Goal: Complete application form

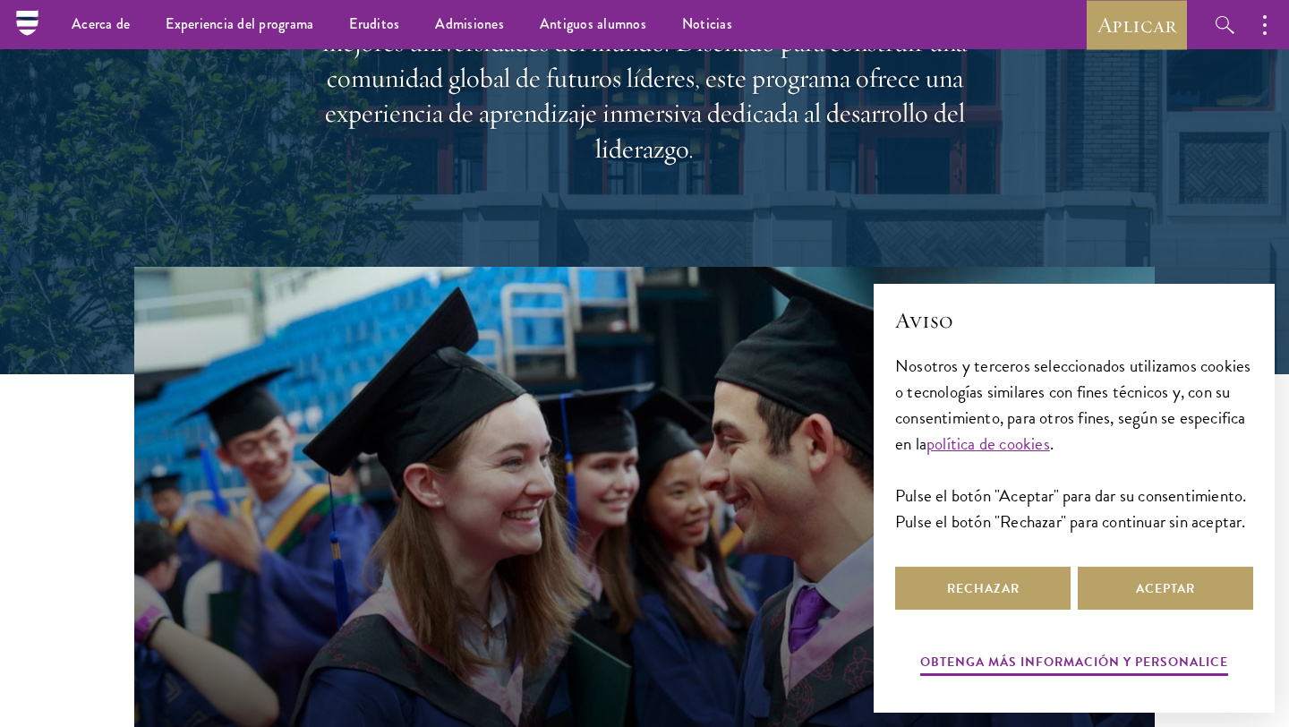
scroll to position [331, 0]
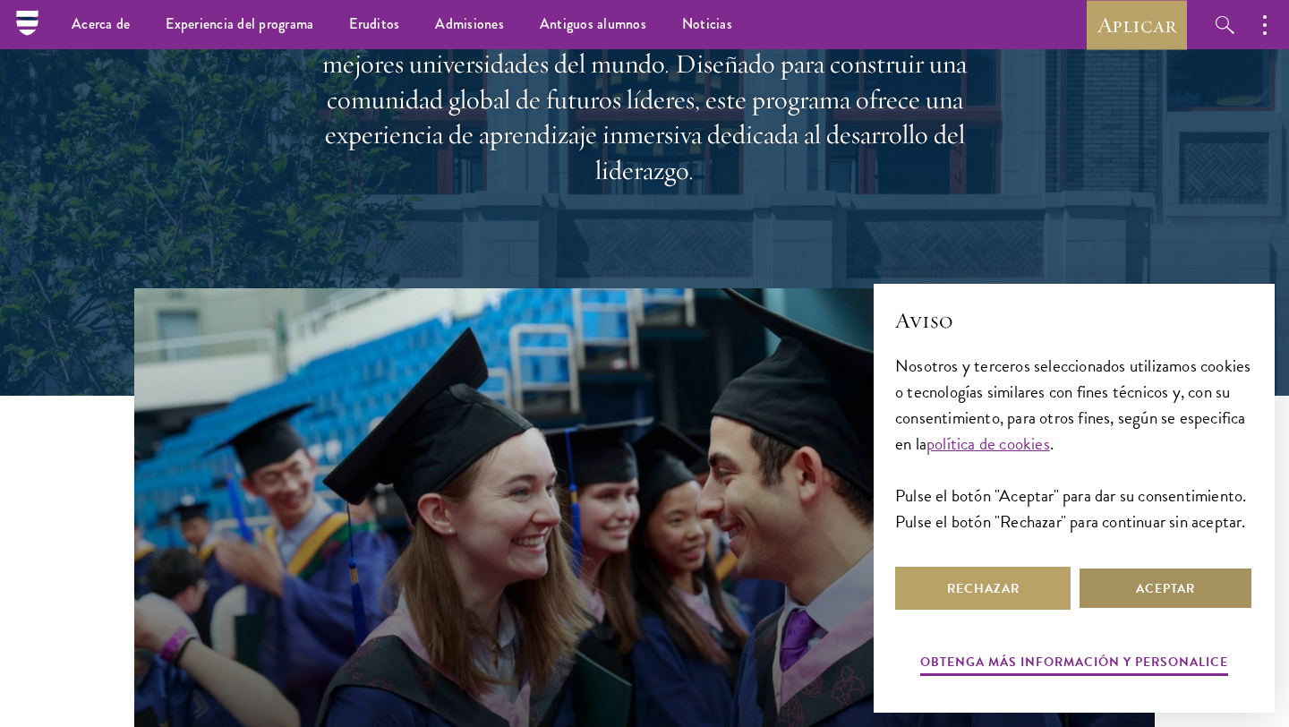
click at [1170, 583] on font "Aceptar" at bounding box center [1165, 588] width 59 height 19
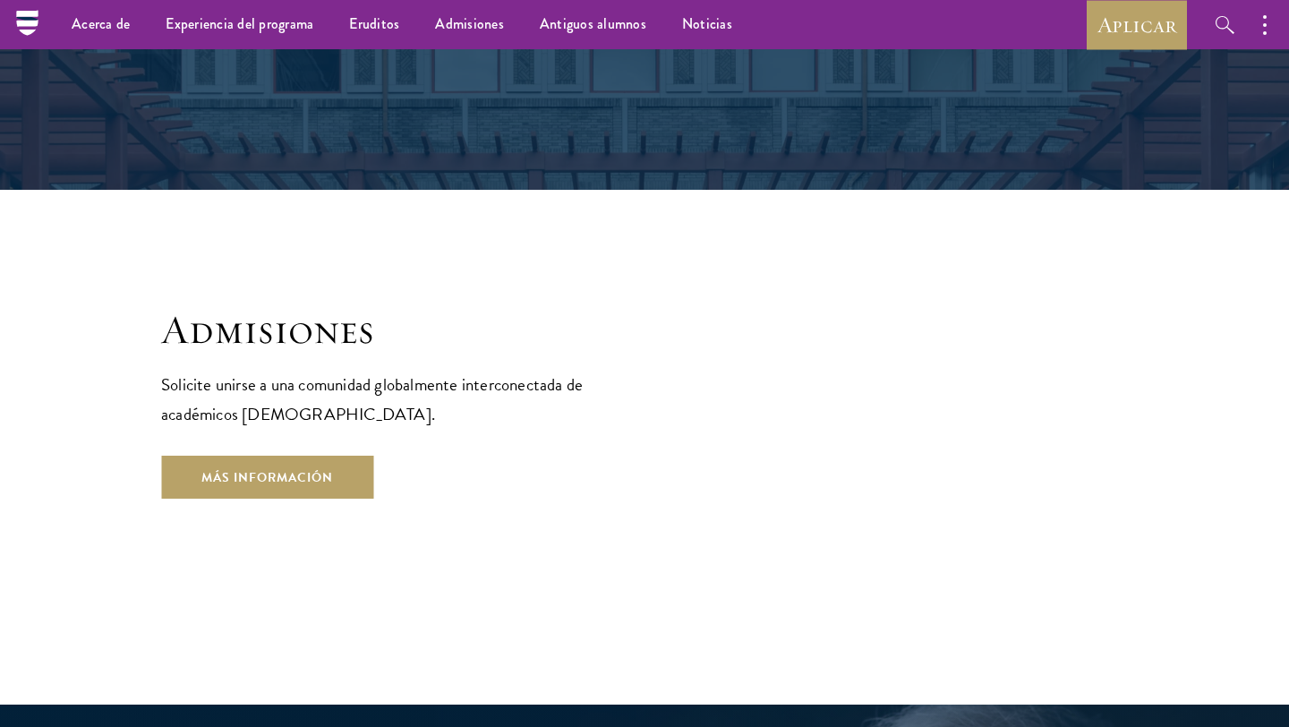
scroll to position [2650, 0]
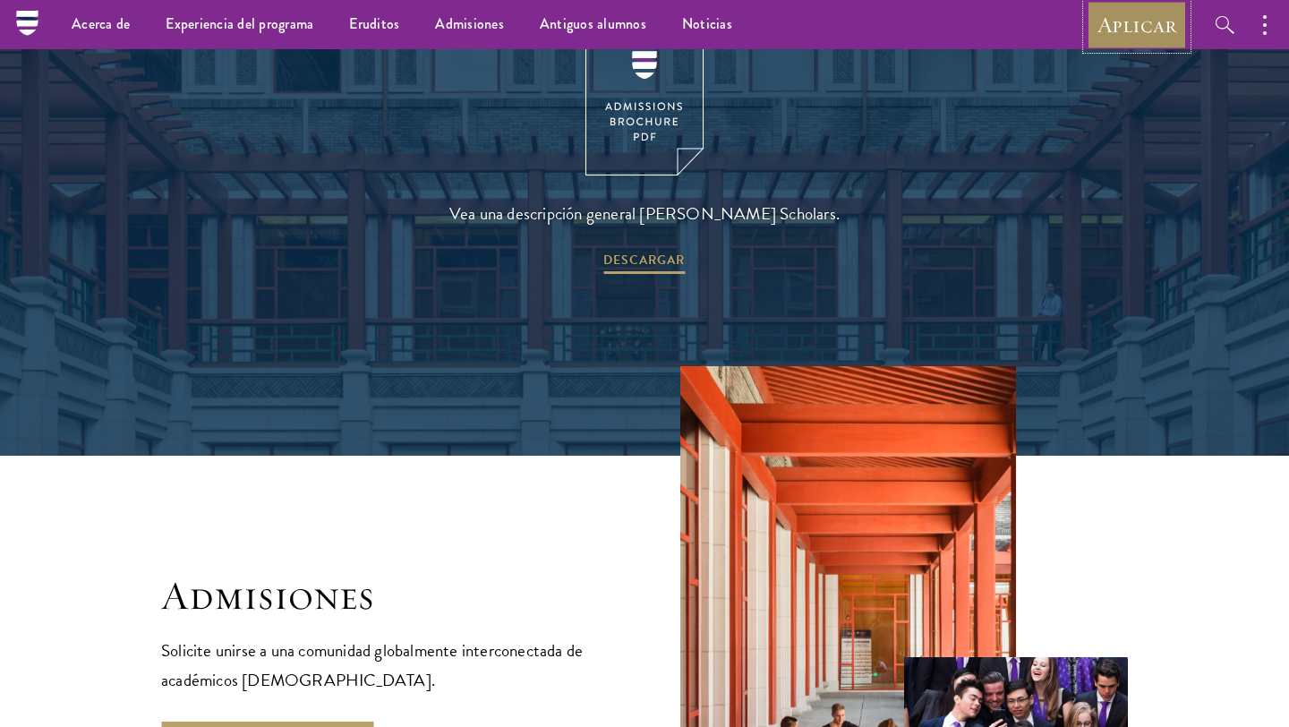
click at [1114, 24] on font "Aplicar" at bounding box center [1136, 25] width 79 height 28
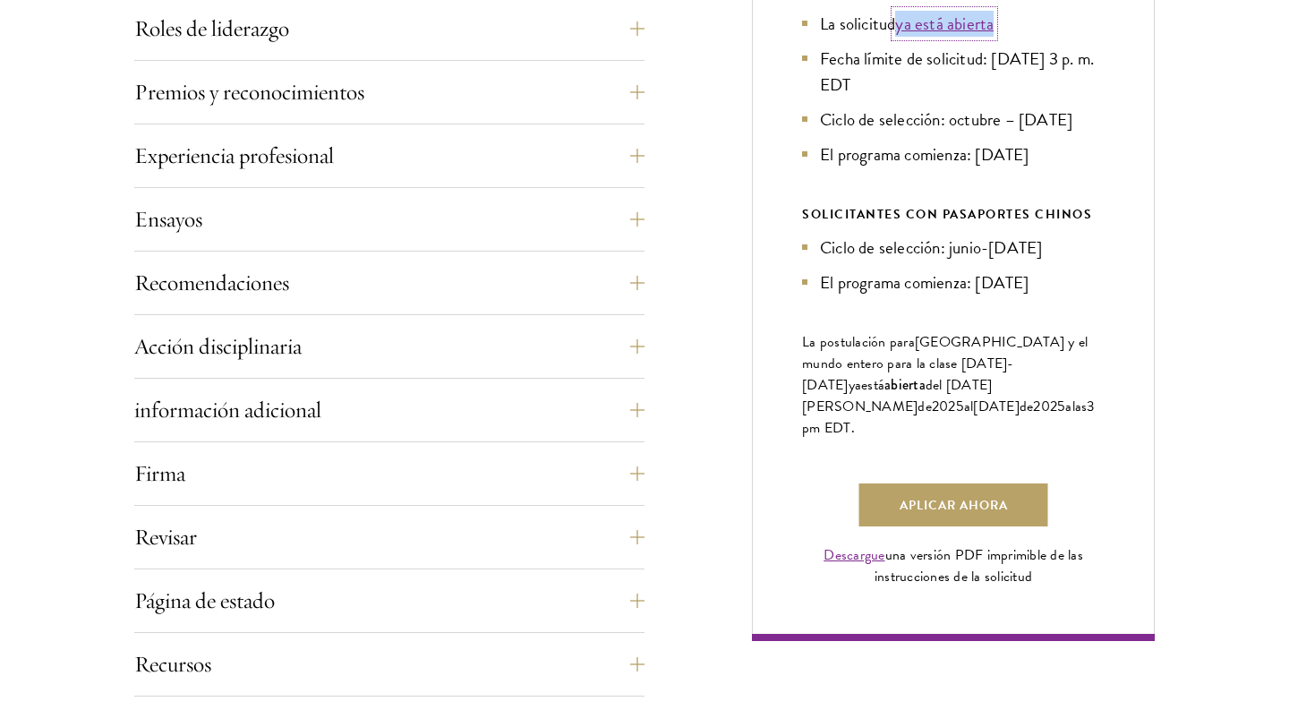
scroll to position [1092, 0]
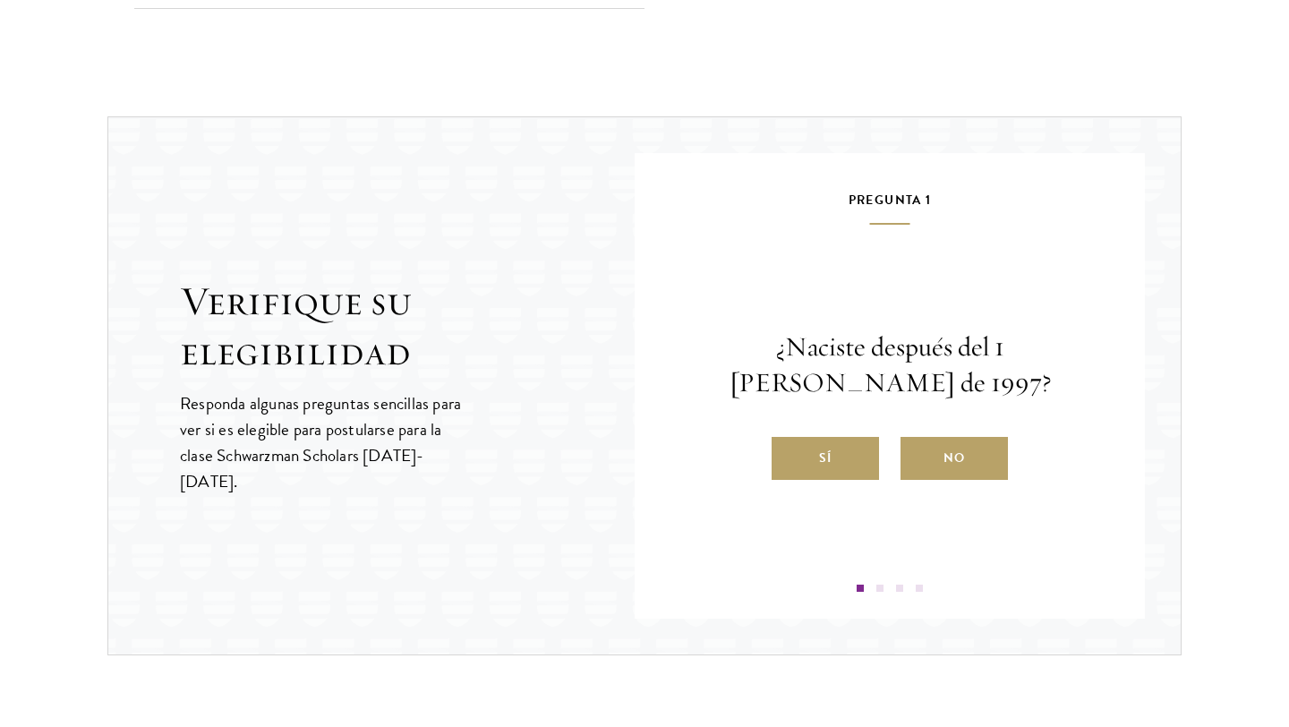
scroll to position [1778, 0]
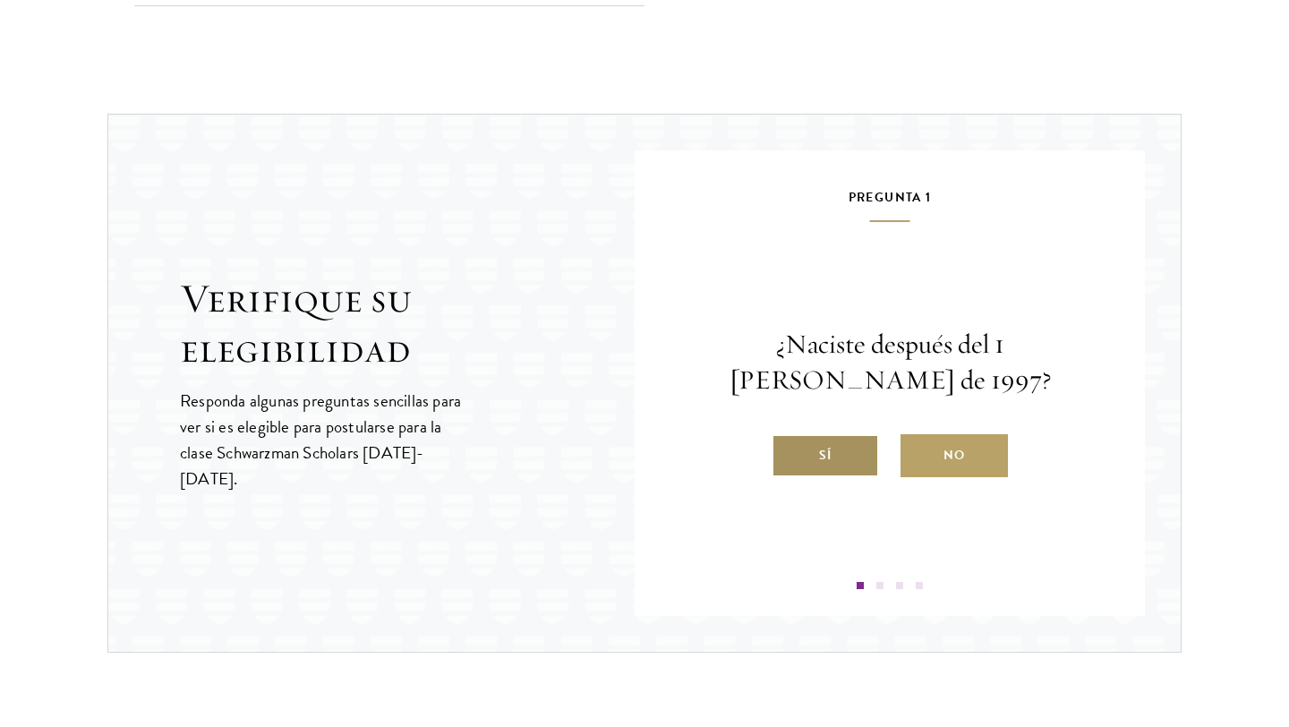
click at [858, 466] on label "Sí" at bounding box center [824, 455] width 107 height 43
click at [787, 452] on input "Sí" at bounding box center [779, 444] width 16 height 16
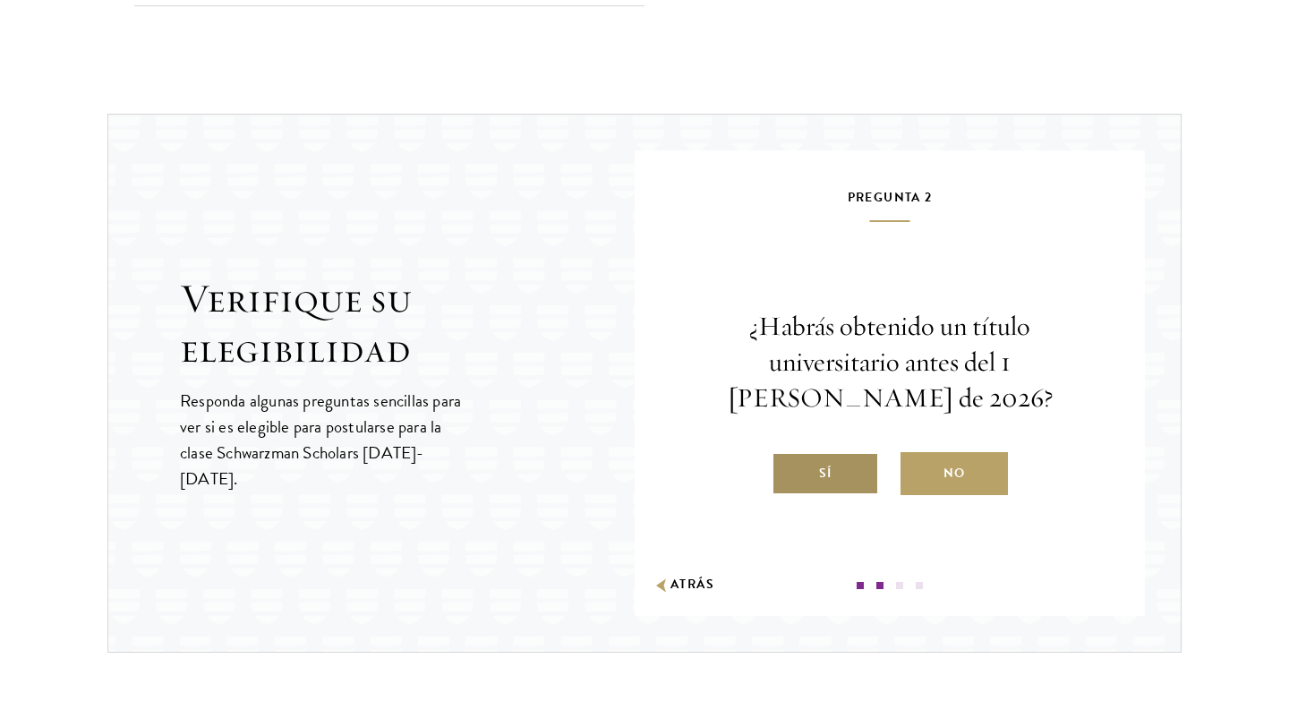
click at [857, 467] on label "Sí" at bounding box center [824, 473] width 107 height 43
click at [787, 467] on input "Sí" at bounding box center [779, 462] width 16 height 16
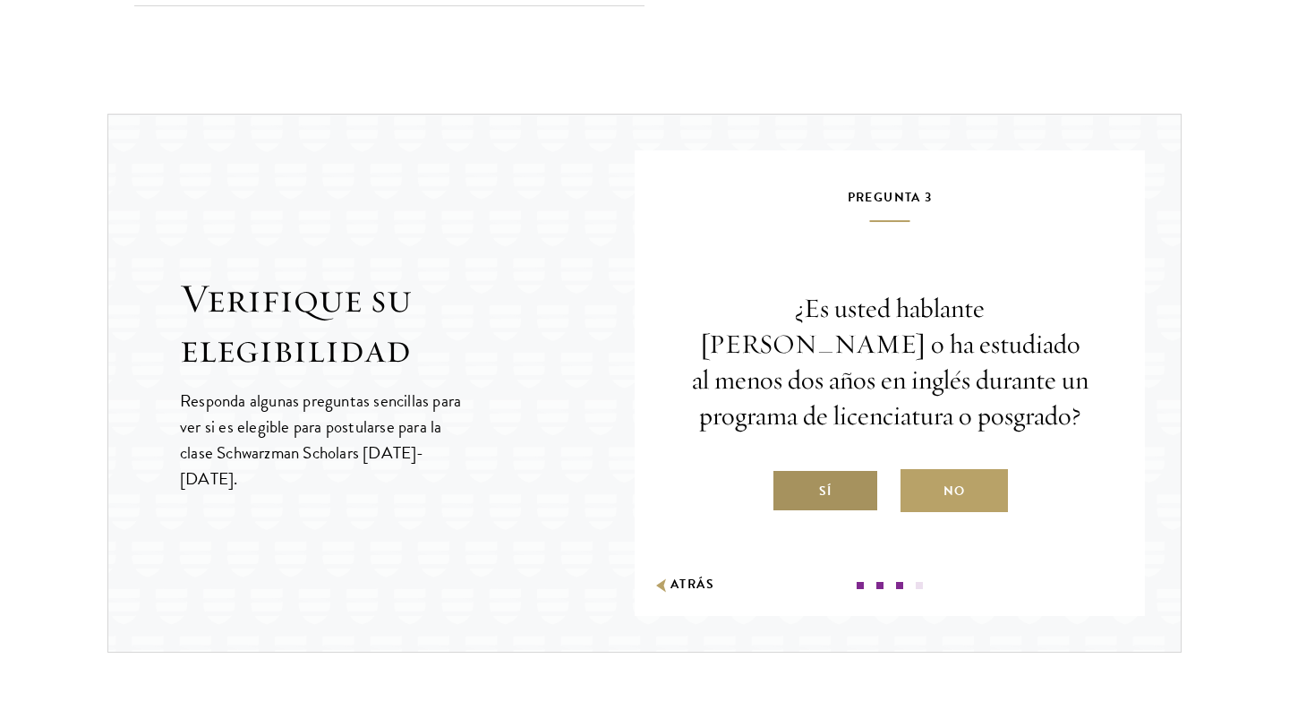
click at [854, 493] on label "Sí" at bounding box center [824, 490] width 107 height 43
click at [787, 488] on input "Sí" at bounding box center [779, 480] width 16 height 16
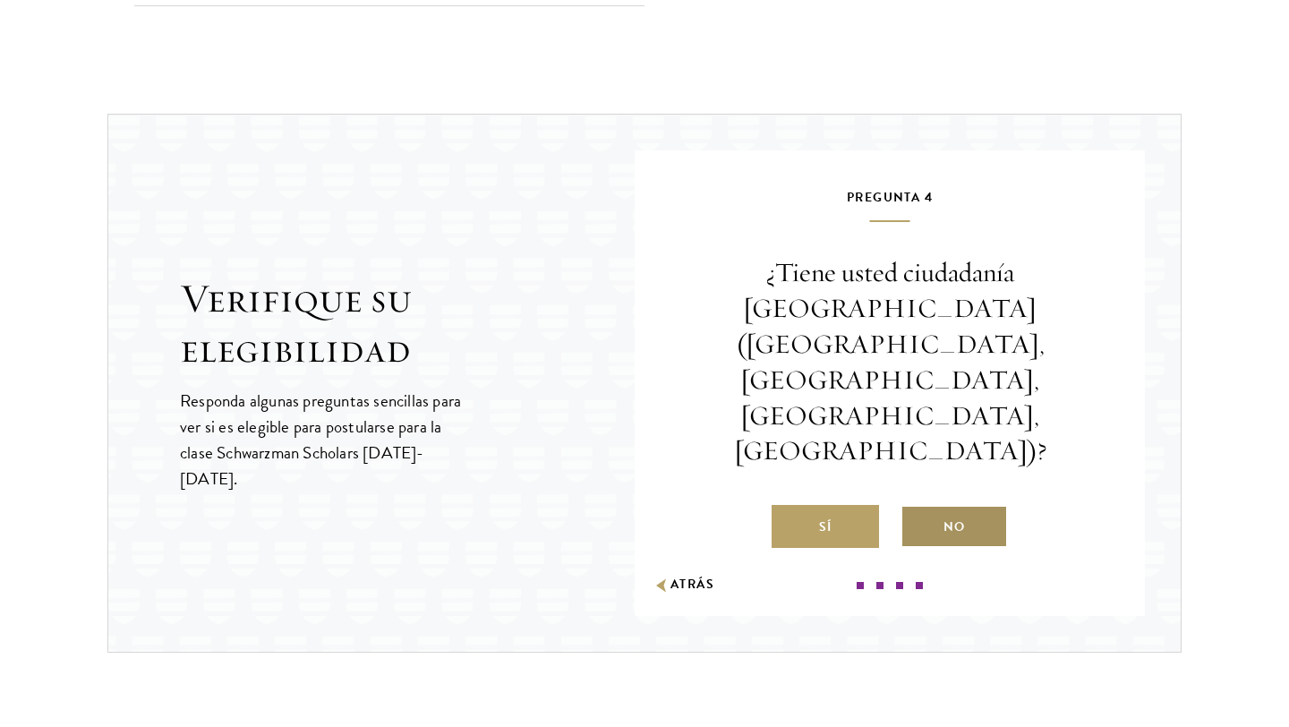
click at [953, 517] on font "No" at bounding box center [953, 526] width 21 height 19
click at [916, 507] on input "No" at bounding box center [908, 515] width 16 height 16
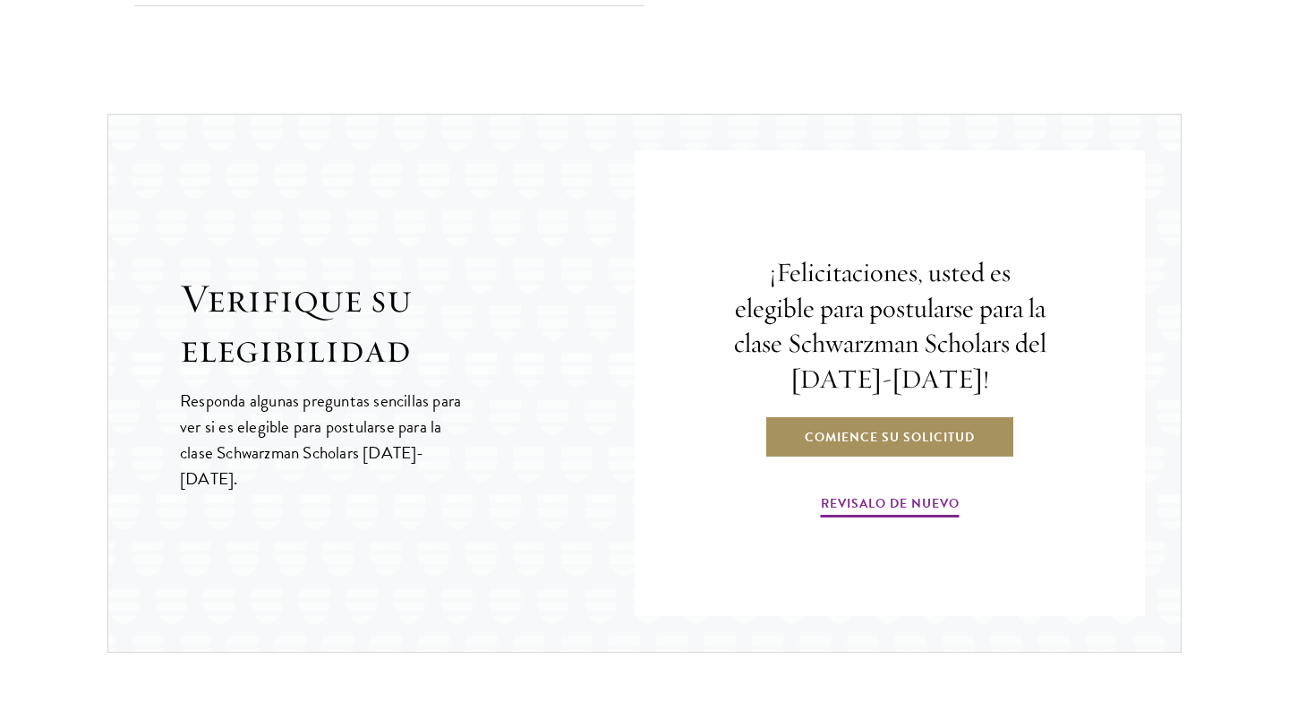
click at [931, 438] on font "Comience su solicitud" at bounding box center [890, 437] width 170 height 19
